Goal: Information Seeking & Learning: Learn about a topic

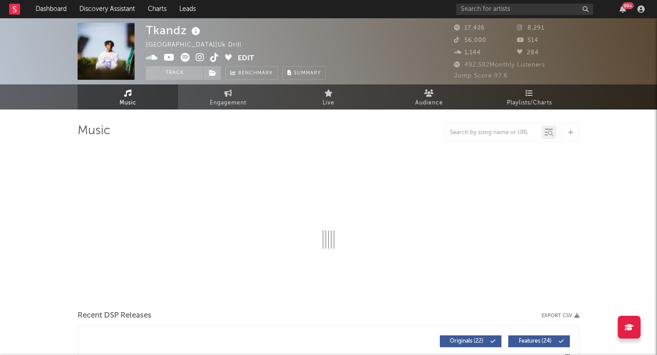
select select "6m"
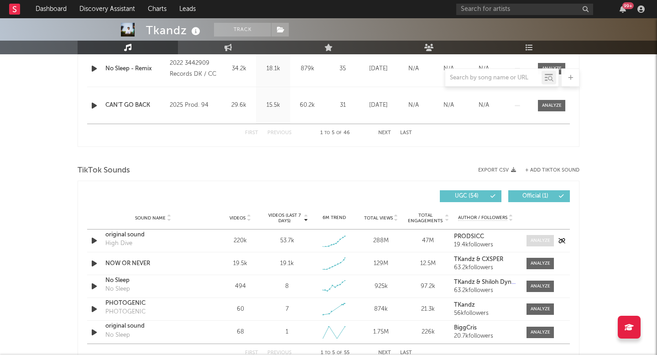
click at [537, 238] on div at bounding box center [540, 240] width 20 height 7
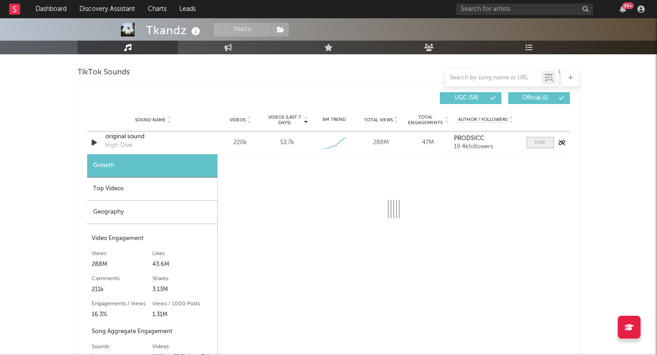
scroll to position [615, 0]
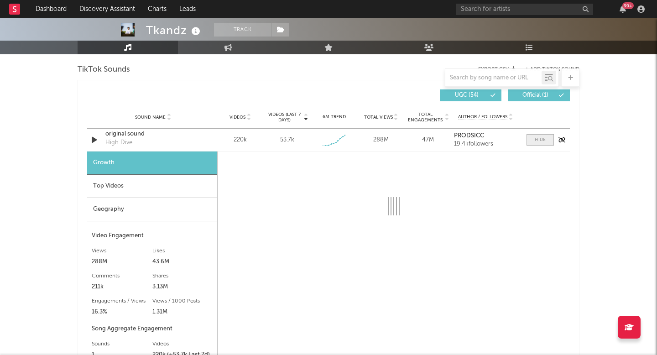
select select "1w"
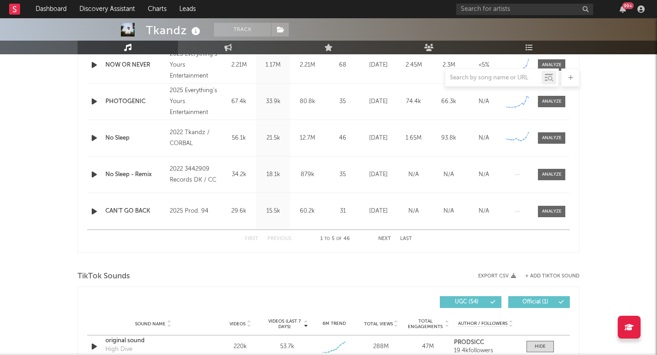
scroll to position [644, 0]
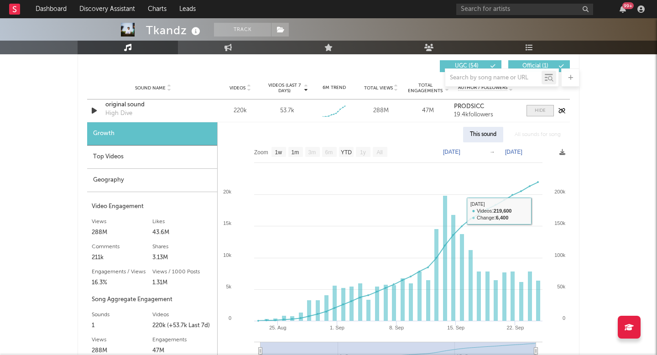
click at [535, 114] on span at bounding box center [539, 110] width 27 height 11
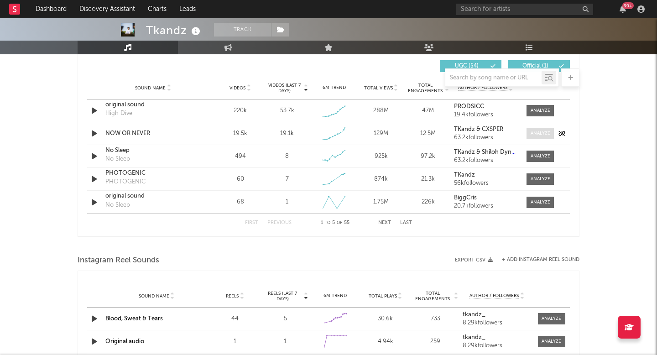
click at [539, 131] on div at bounding box center [540, 133] width 20 height 7
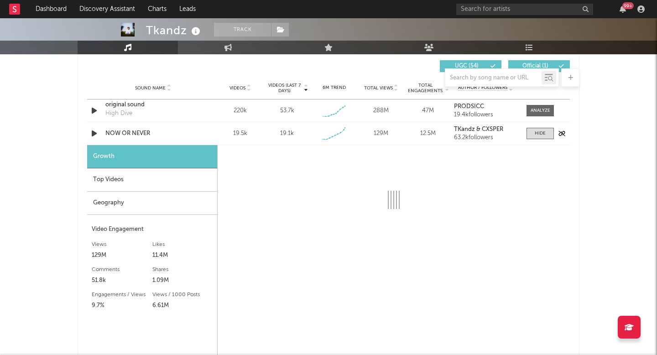
select select "1w"
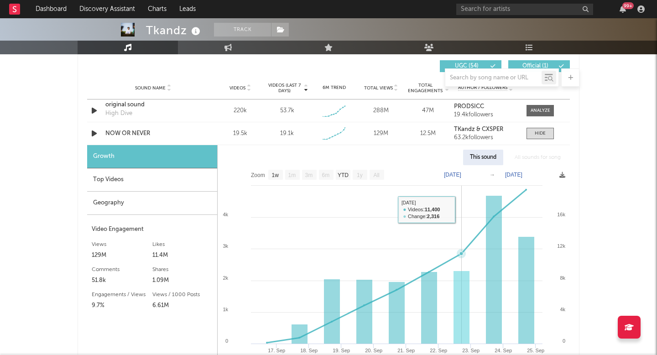
scroll to position [0, 0]
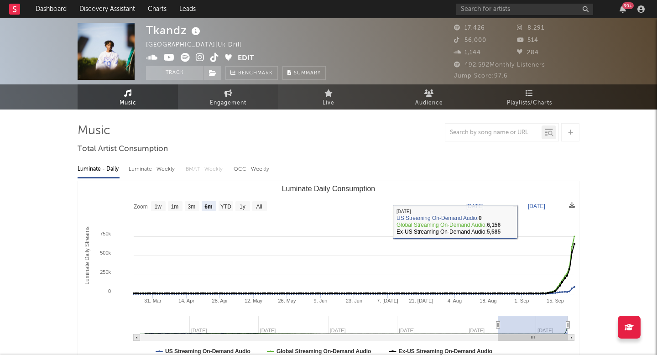
click at [207, 105] on link "Engagement" at bounding box center [228, 96] width 100 height 25
select select "1w"
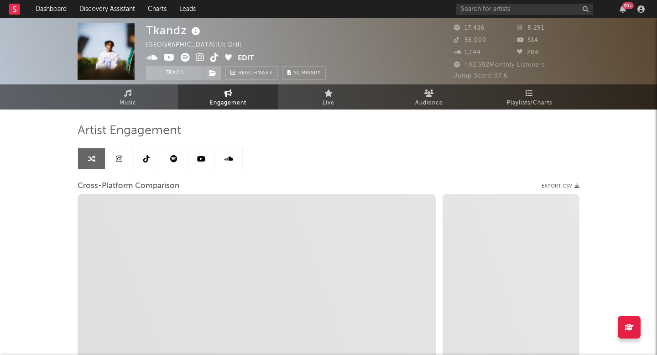
select select "1m"
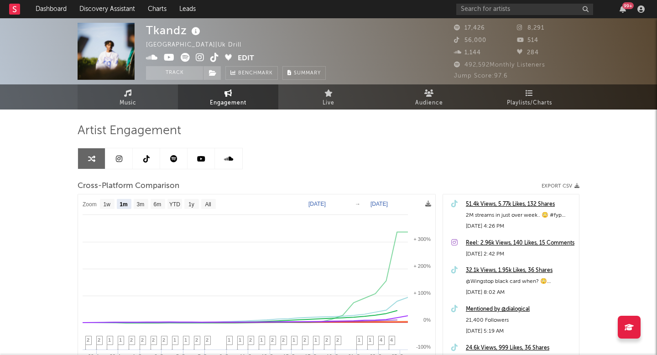
click at [124, 92] on icon at bounding box center [128, 92] width 8 height 7
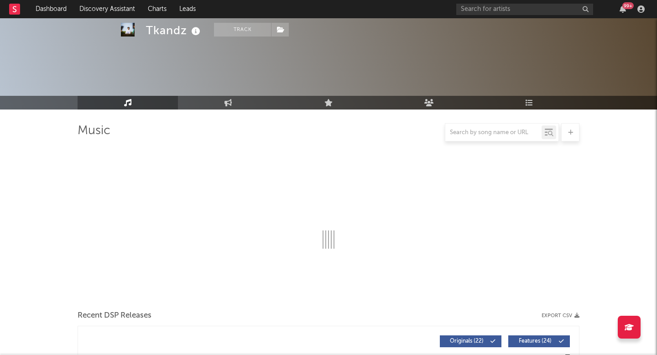
select select "6m"
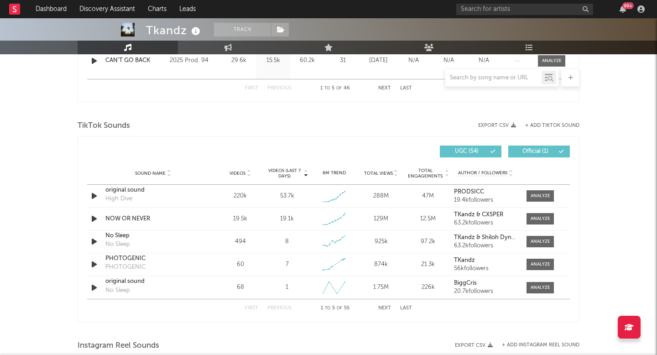
scroll to position [626, 0]
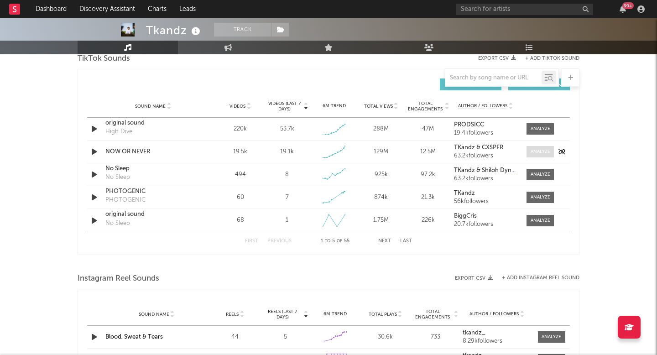
click at [527, 147] on span at bounding box center [539, 151] width 27 height 11
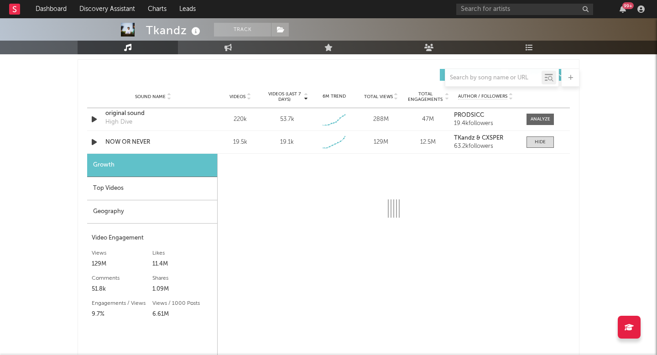
select select "1w"
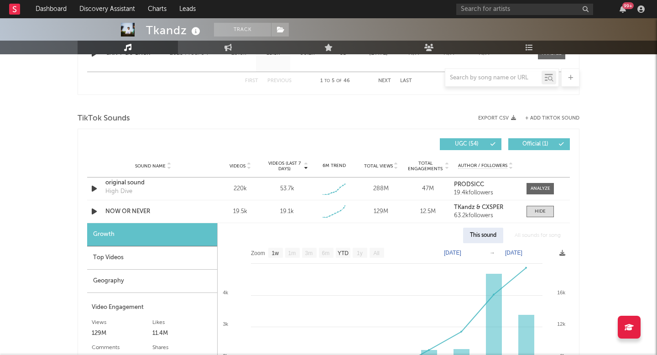
scroll to position [627, 0]
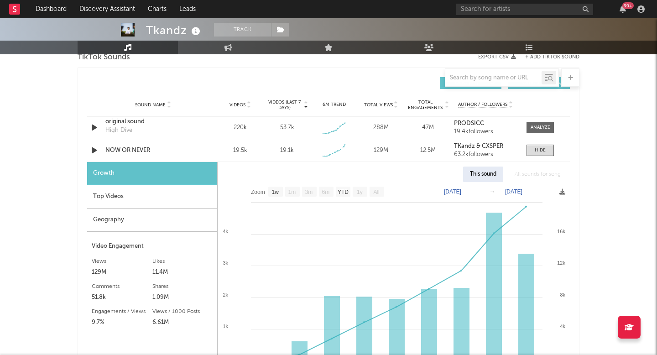
click at [183, 192] on div "Top Videos" at bounding box center [152, 196] width 130 height 23
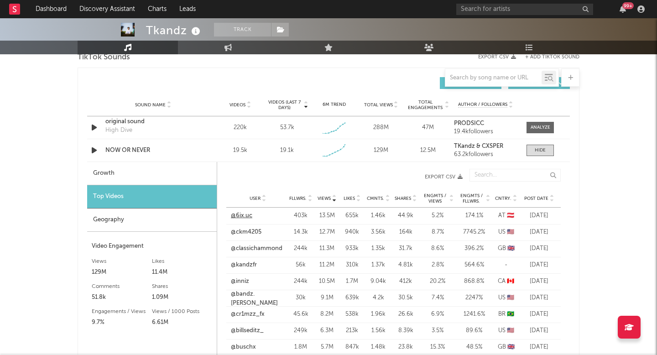
click at [245, 216] on link "@6ix.uc" at bounding box center [241, 215] width 21 height 9
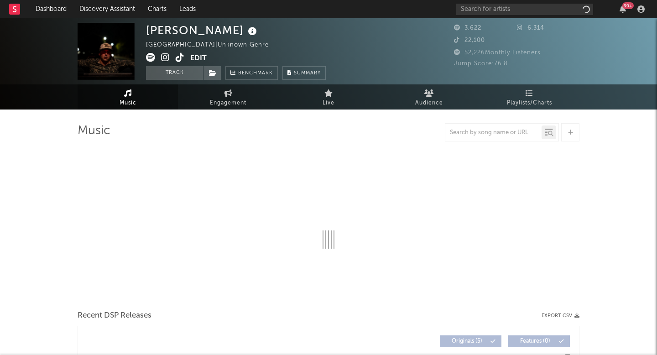
select select "1w"
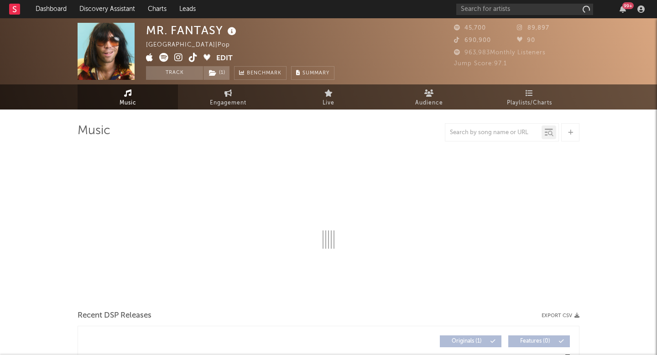
select select "1w"
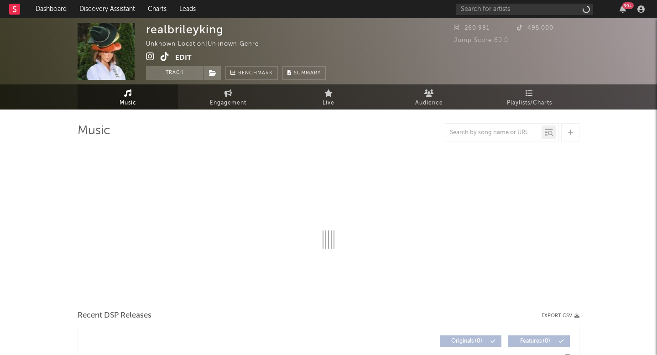
select select "1w"
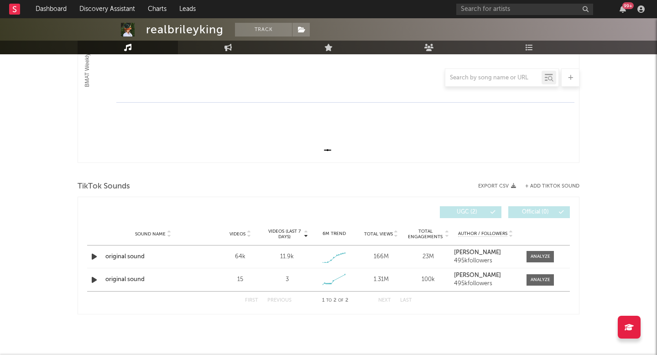
scroll to position [204, 0]
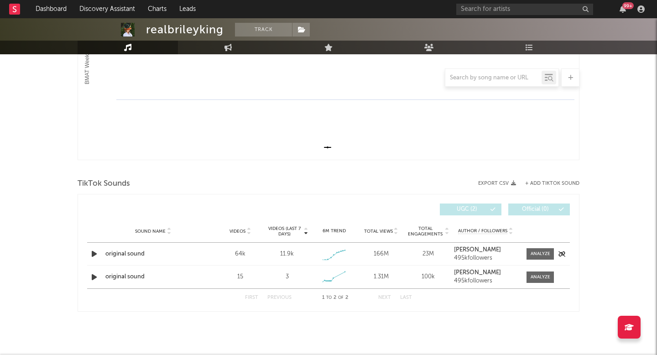
click at [533, 247] on div "Sound Name original sound Videos 64k Videos (last 7 days) 11.9k Weekly Growth %…" at bounding box center [328, 254] width 482 height 22
click at [536, 253] on div at bounding box center [540, 253] width 20 height 7
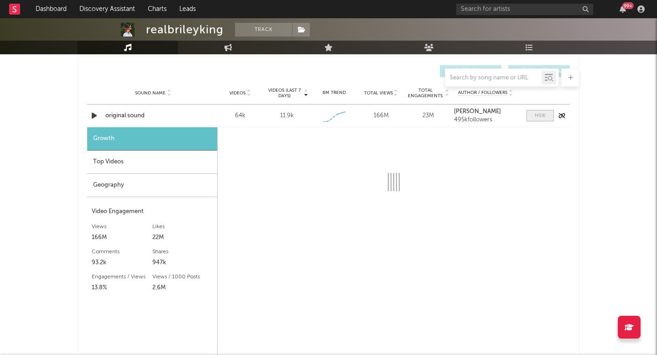
select select "1w"
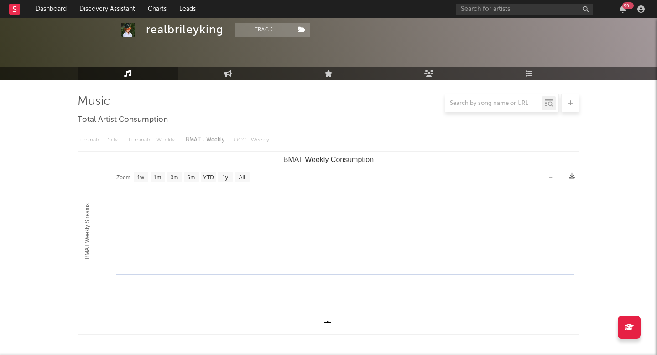
scroll to position [0, 0]
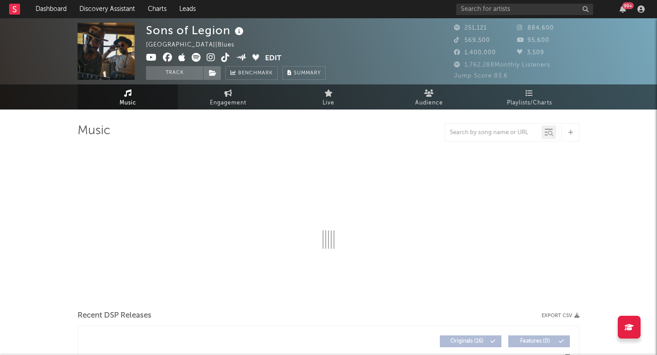
select select "6m"
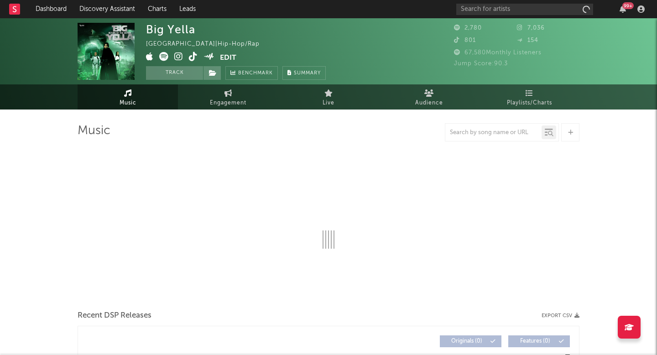
select select "1w"
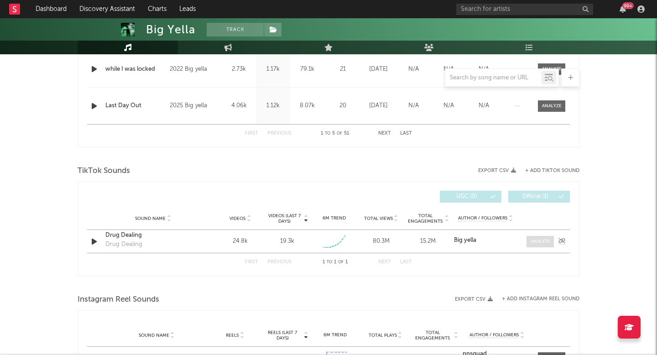
click at [545, 242] on div at bounding box center [540, 241] width 20 height 7
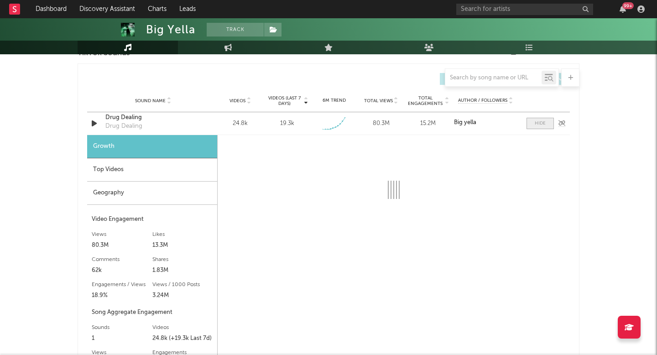
scroll to position [632, 0]
select select "1w"
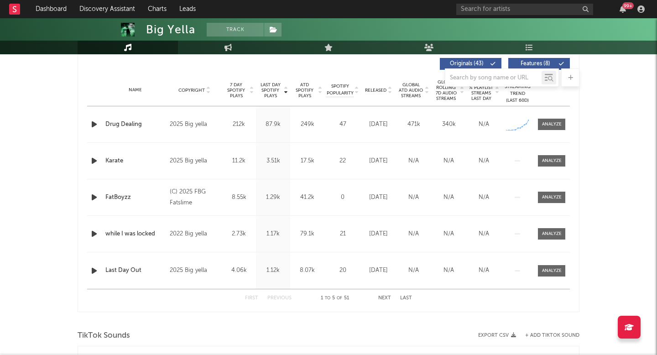
scroll to position [392, 0]
